Goal: Information Seeking & Learning: Learn about a topic

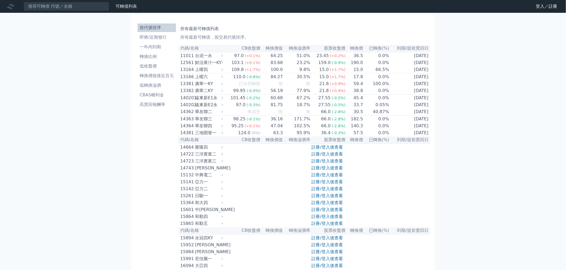
click at [319, 171] on link "註冊/登入後查看" at bounding box center [326, 168] width 31 height 5
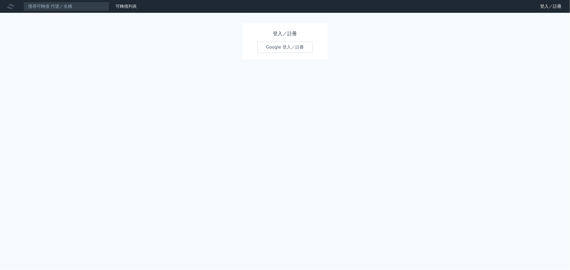
click at [269, 49] on link "Google 登入／註冊" at bounding box center [285, 47] width 56 height 11
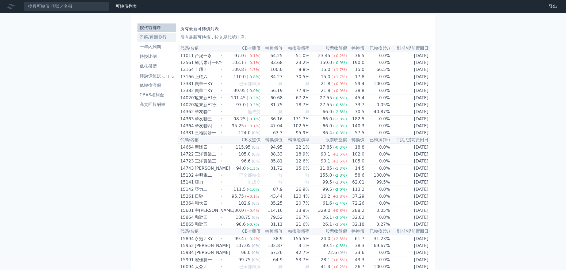
click at [142, 39] on li "即將/近期發行" at bounding box center [156, 37] width 38 height 6
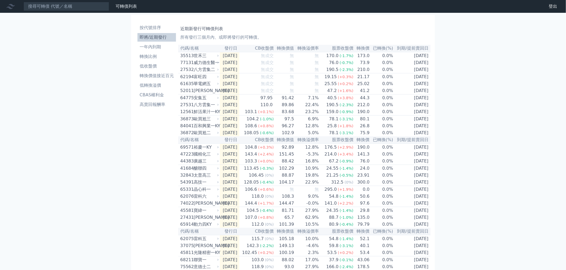
drag, startPoint x: 98, startPoint y: 124, endPoint x: 94, endPoint y: 88, distance: 36.9
click at [142, 49] on li "一年內到期" at bounding box center [156, 47] width 38 height 6
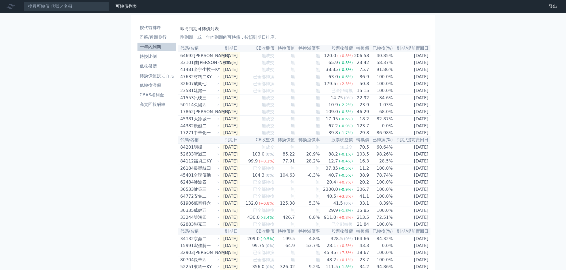
click at [153, 26] on li "按代號排序" at bounding box center [156, 28] width 38 height 6
